Goal: Task Accomplishment & Management: Manage account settings

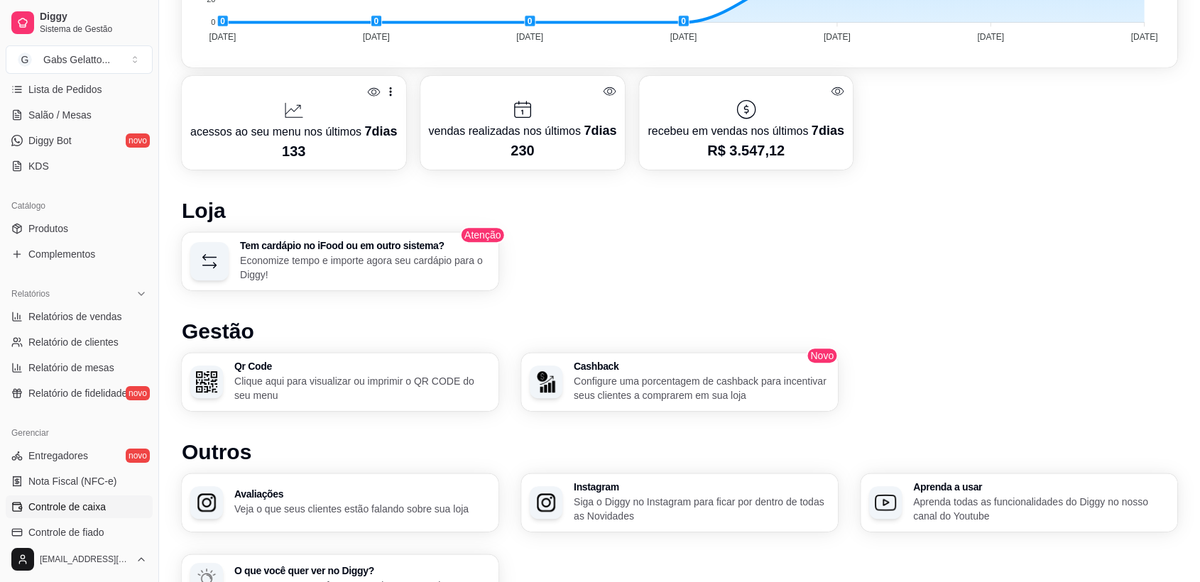
scroll to position [315, 0]
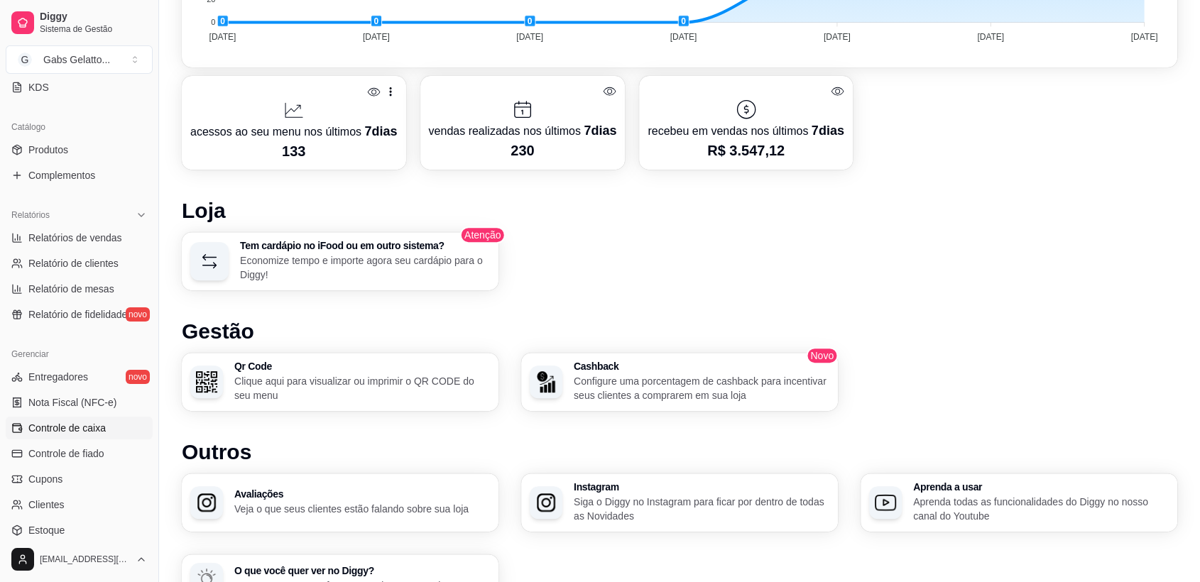
click at [80, 432] on span "Controle de caixa" at bounding box center [66, 428] width 77 height 14
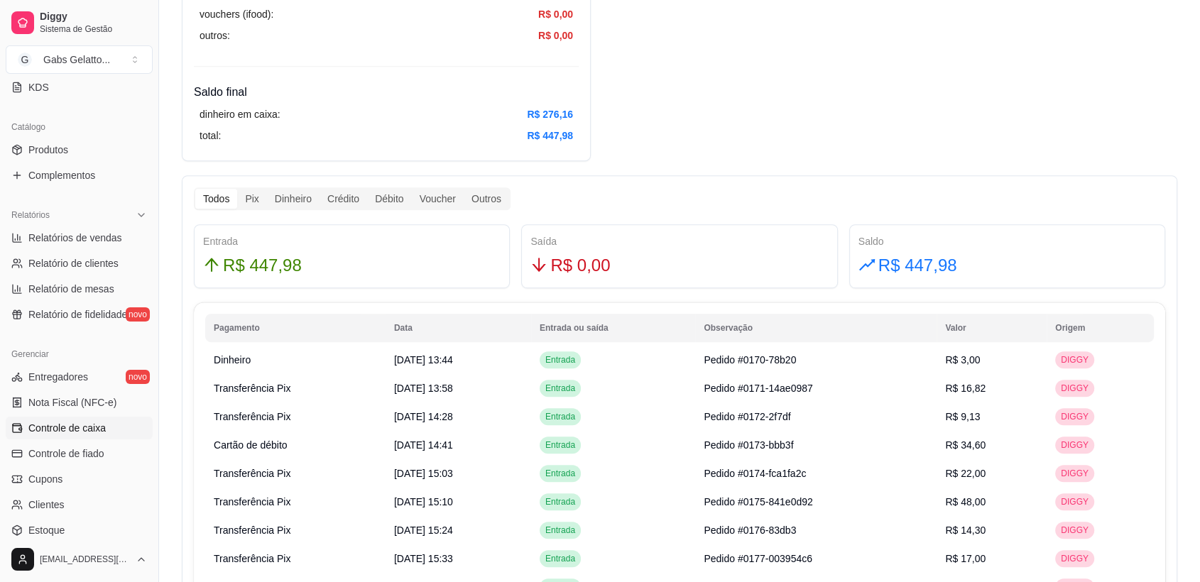
scroll to position [630, 0]
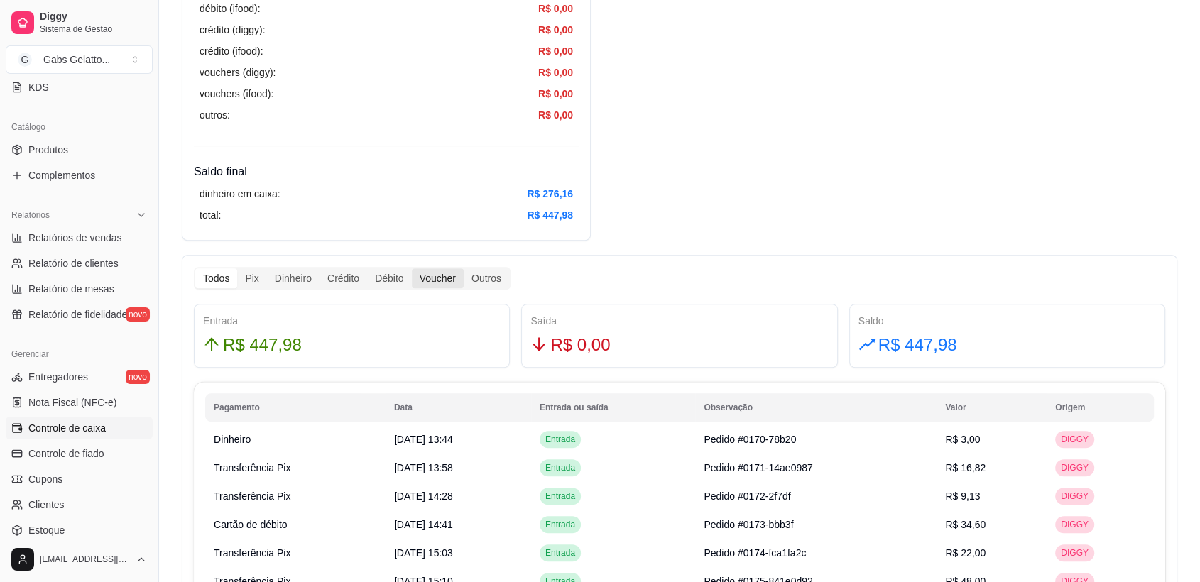
click at [435, 283] on div "Voucher" at bounding box center [438, 278] width 52 height 20
click at [412, 268] on input "Voucher" at bounding box center [412, 268] width 0 height 0
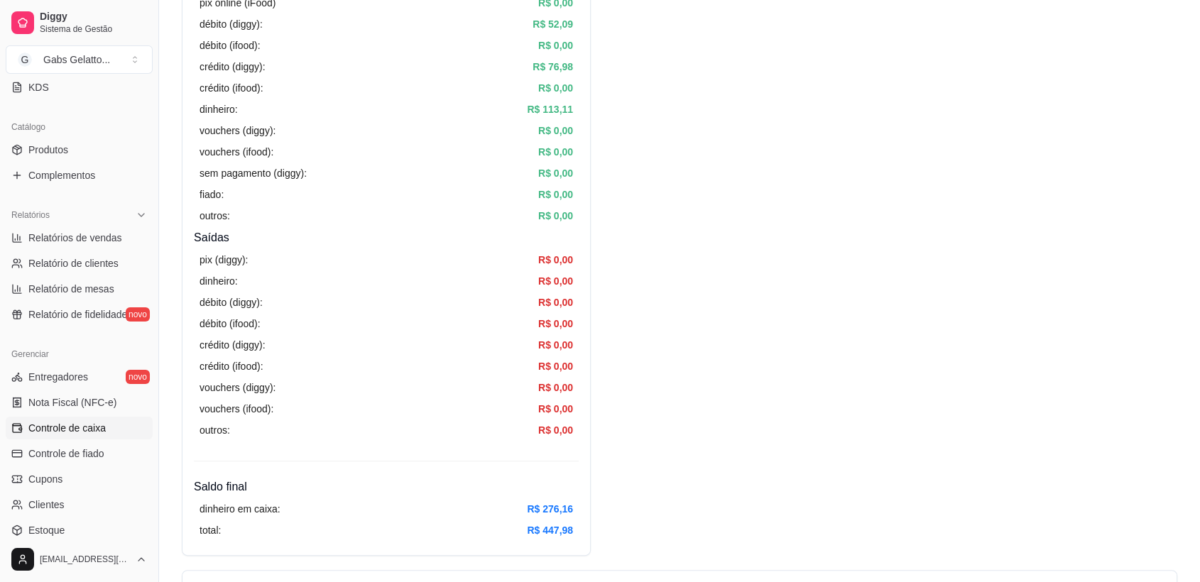
scroll to position [0, 0]
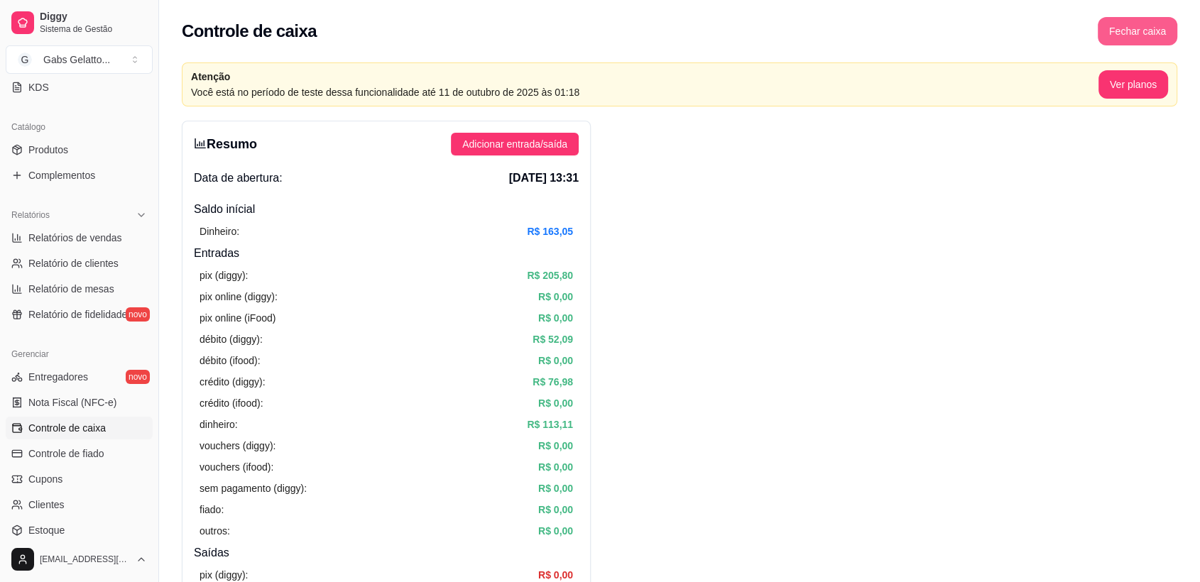
click at [1123, 28] on button "Fechar caixa" at bounding box center [1138, 31] width 80 height 28
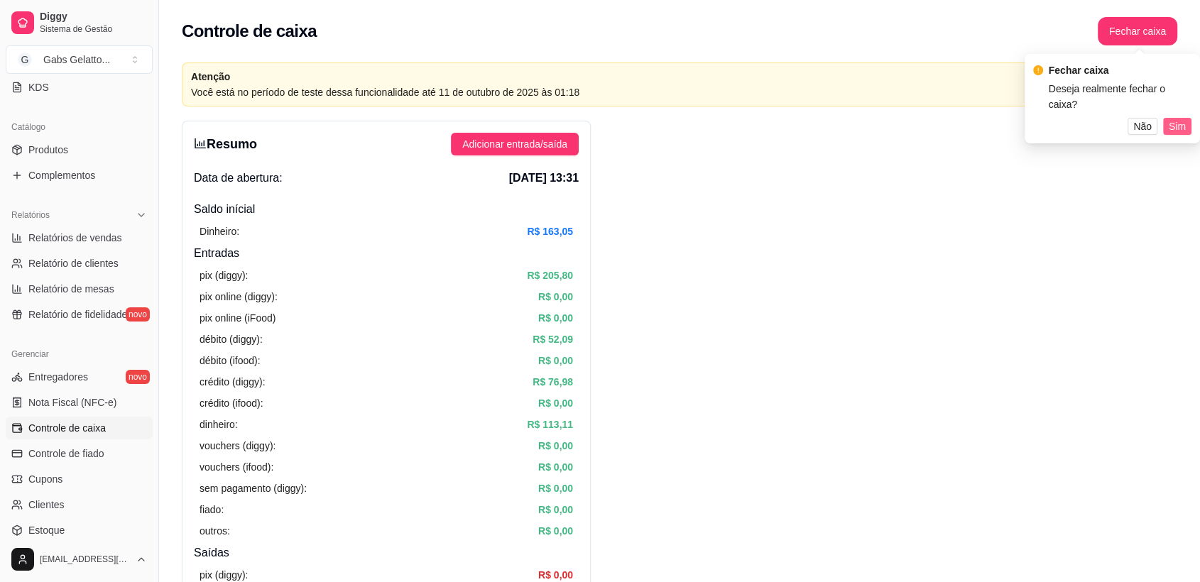
click at [1169, 124] on span "Sim" at bounding box center [1177, 127] width 17 height 16
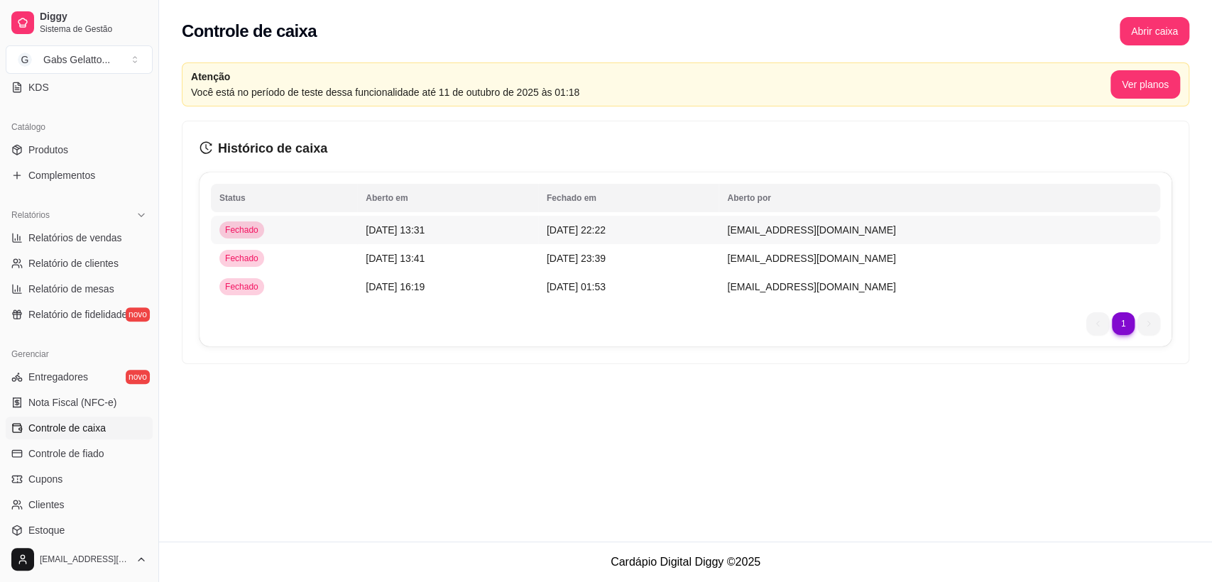
click at [380, 237] on td "[DATE] 13:31" at bounding box center [447, 230] width 181 height 28
drag, startPoint x: 386, startPoint y: 212, endPoint x: 375, endPoint y: 217, distance: 12.7
click at [375, 217] on table "Status Aberto em [GEOGRAPHIC_DATA] em Aberto por Fechado [DATE] 13:31 [DATE] 22…" at bounding box center [685, 242] width 949 height 117
click at [359, 221] on td "[DATE] 13:31" at bounding box center [447, 230] width 181 height 28
click at [329, 227] on td "Fechado" at bounding box center [284, 230] width 146 height 28
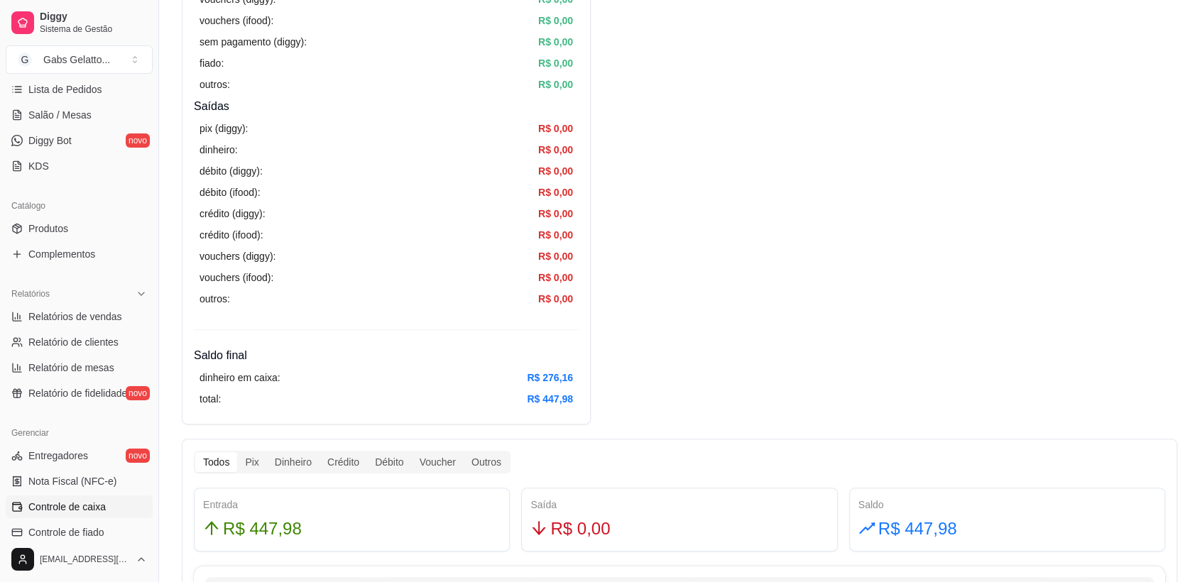
scroll to position [158, 0]
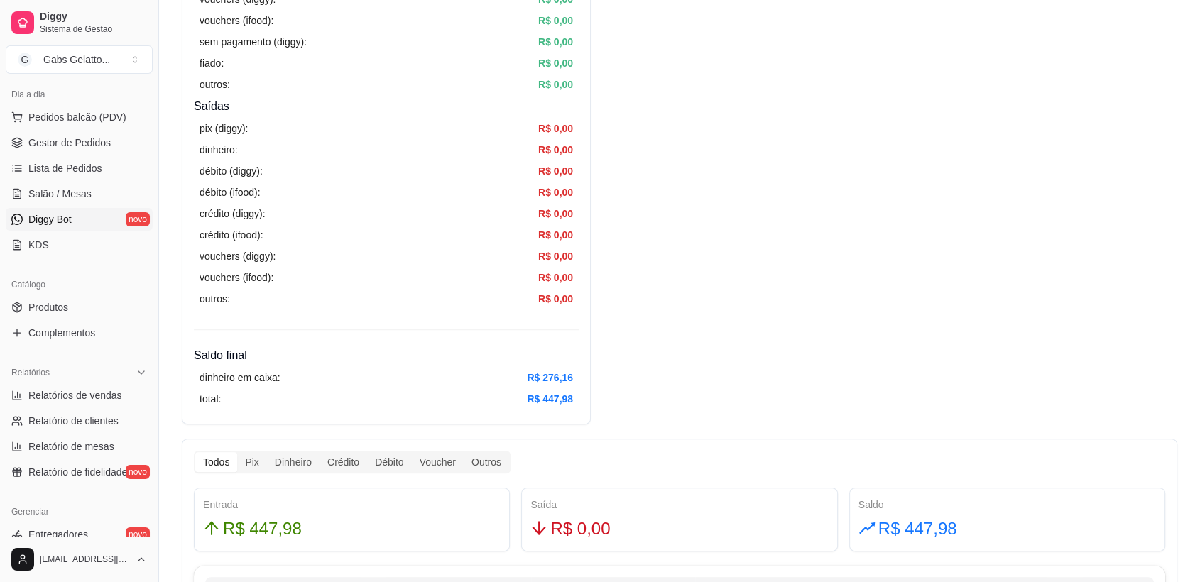
click at [33, 214] on span "Diggy Bot" at bounding box center [49, 219] width 43 height 14
